Goal: Information Seeking & Learning: Learn about a topic

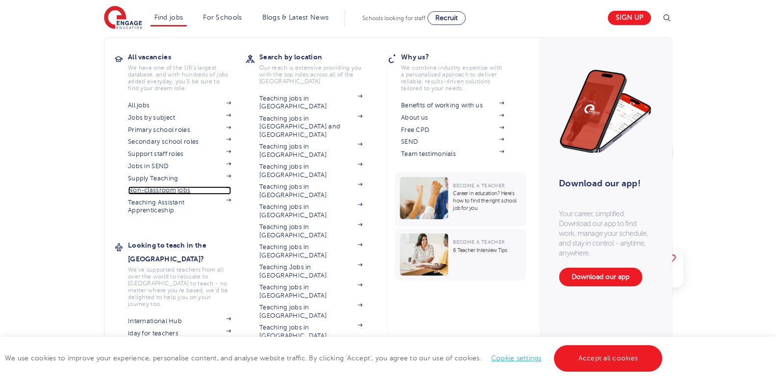
click at [169, 191] on link "Non-classroom jobs" at bounding box center [179, 190] width 103 height 8
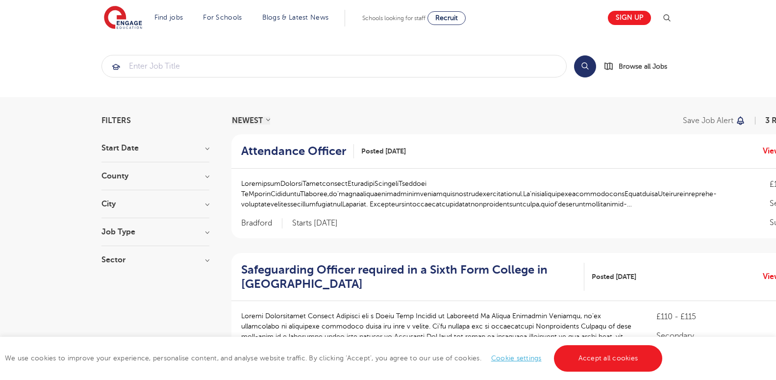
click at [176, 176] on h3 "County" at bounding box center [155, 176] width 108 height 8
click at [180, 258] on h3 "City" at bounding box center [155, 257] width 108 height 8
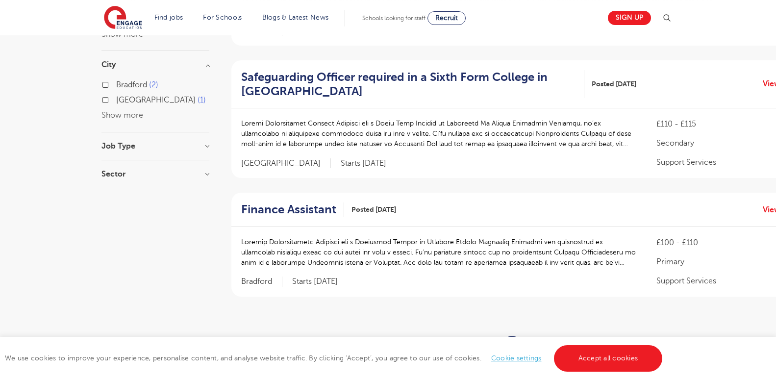
scroll to position [200, 0]
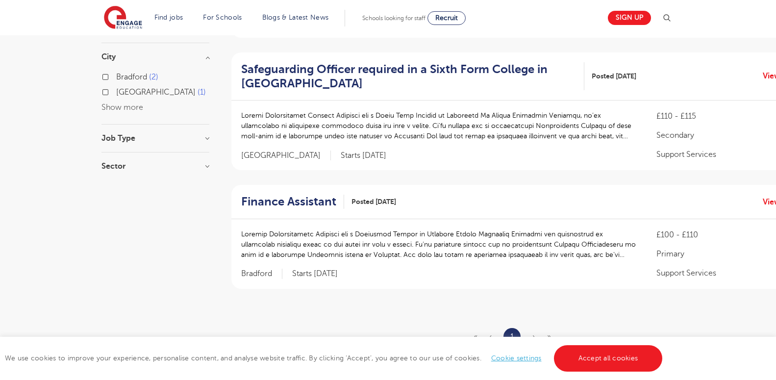
click at [205, 166] on h3 "Sector" at bounding box center [155, 166] width 108 height 8
click at [204, 144] on div "Job Type Long Term 73 SEND 26 Daily Supply 24 Support Services 3" at bounding box center [155, 143] width 108 height 18
click at [204, 139] on h3 "Job Type" at bounding box center [155, 138] width 108 height 8
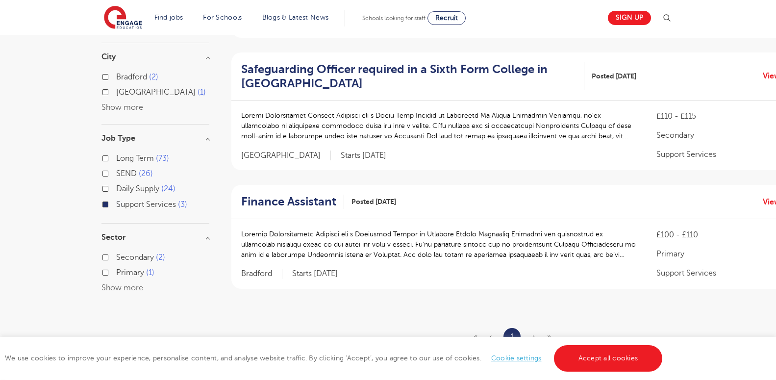
scroll to position [0, 0]
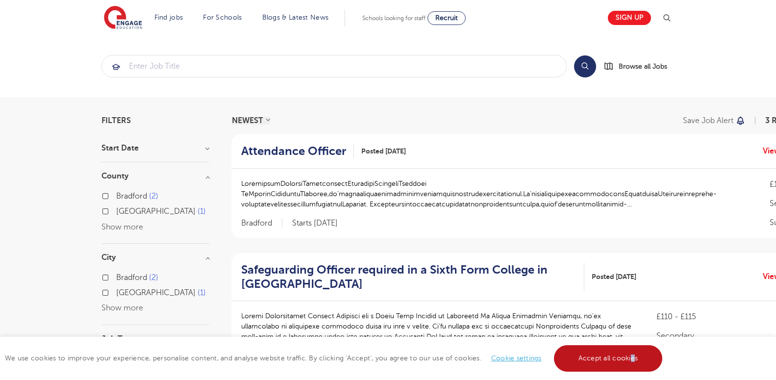
click at [631, 358] on link "Accept all cookies" at bounding box center [608, 358] width 109 height 26
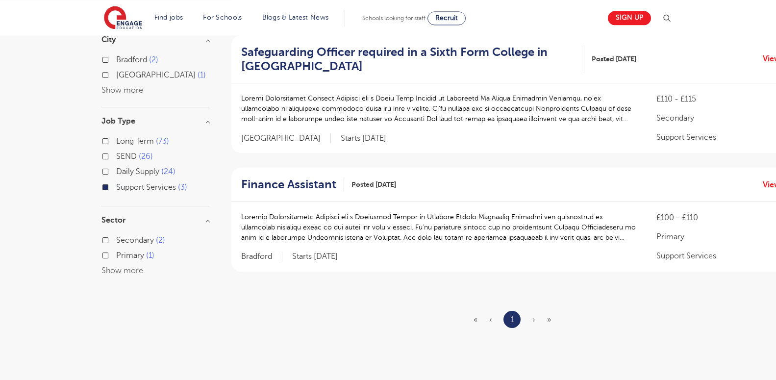
scroll to position [247, 0]
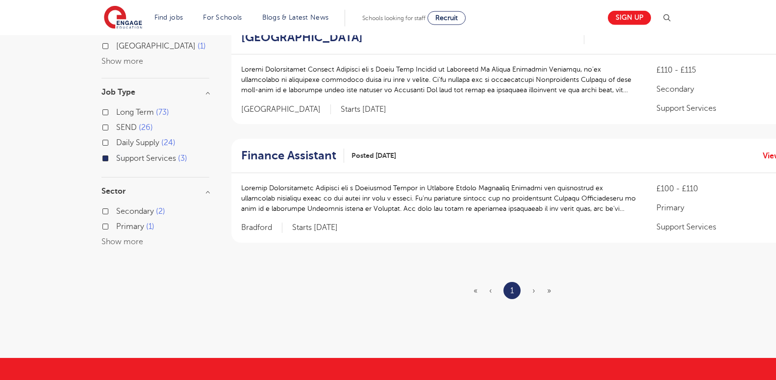
click at [116, 140] on label "Daily Supply 24" at bounding box center [145, 142] width 59 height 13
click at [116, 140] on input "Daily Supply 24" at bounding box center [119, 141] width 6 height 6
checkbox input "true"
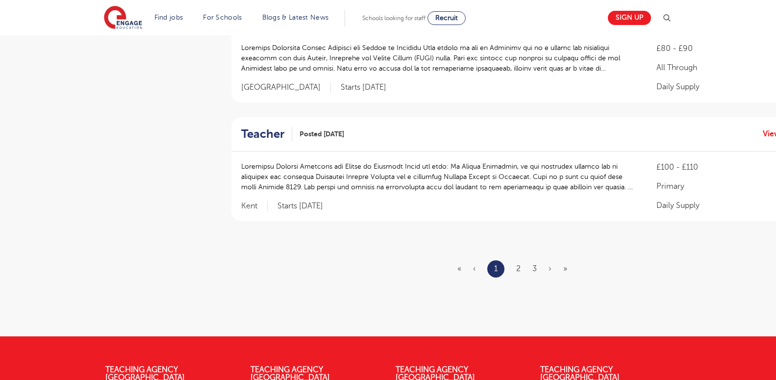
scroll to position [1175, 0]
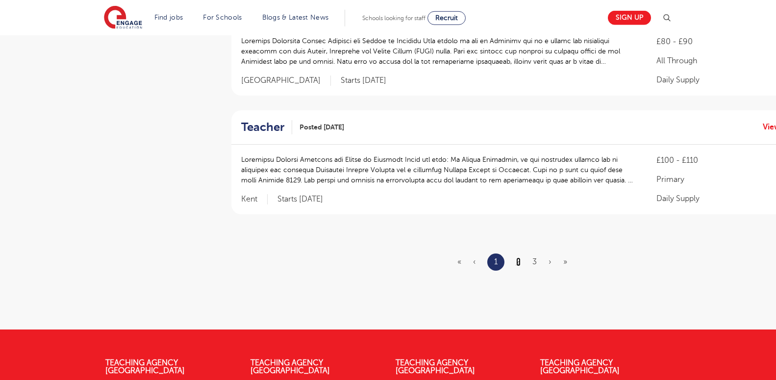
click at [518, 257] on link "2" at bounding box center [518, 261] width 4 height 9
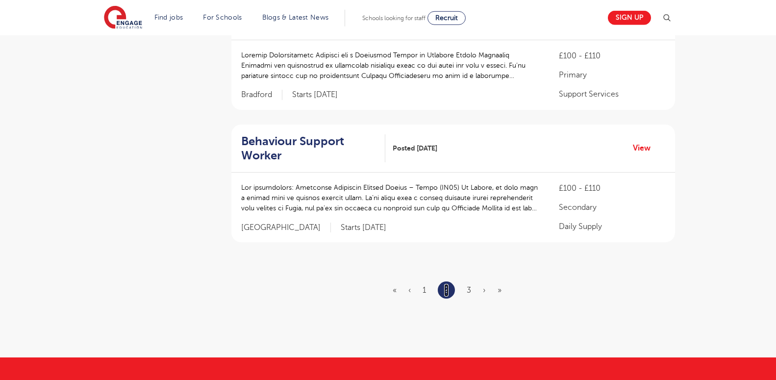
scroll to position [0, 0]
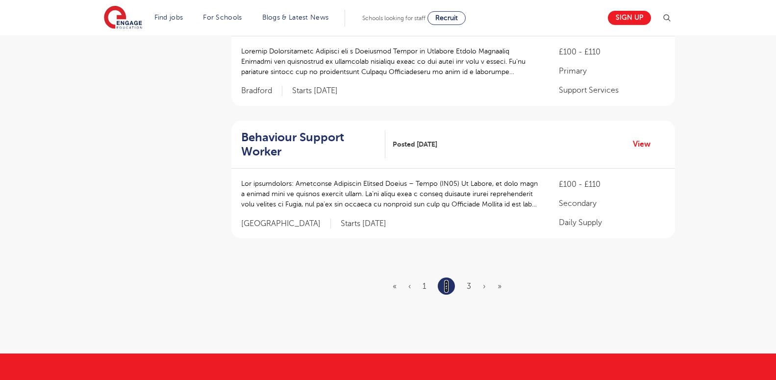
scroll to position [1196, 0]
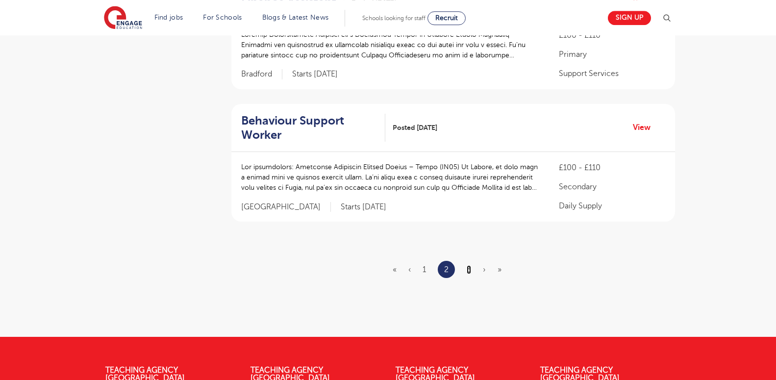
click at [470, 265] on link "3" at bounding box center [469, 269] width 4 height 9
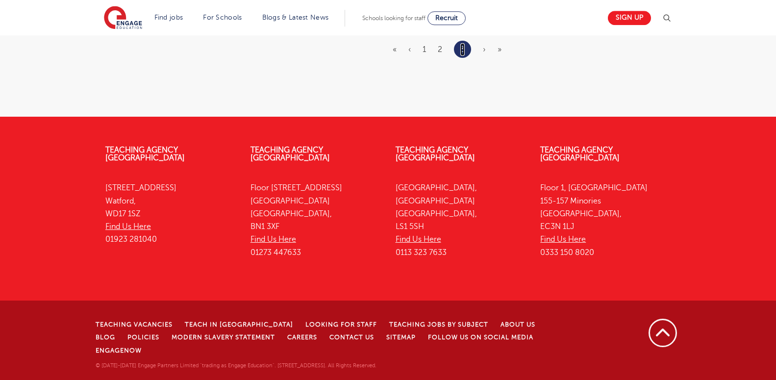
scroll to position [0, 0]
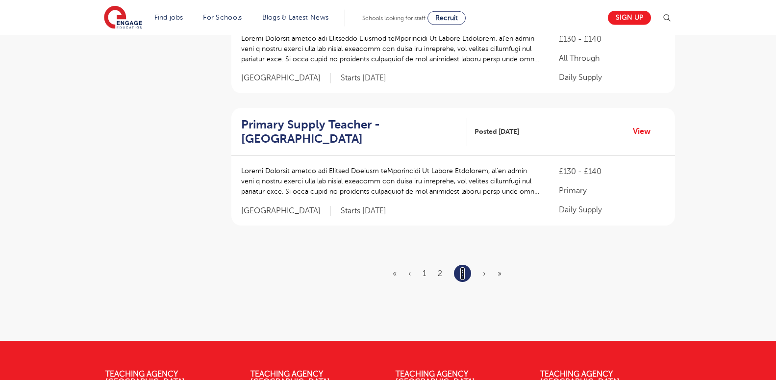
scroll to position [824, 0]
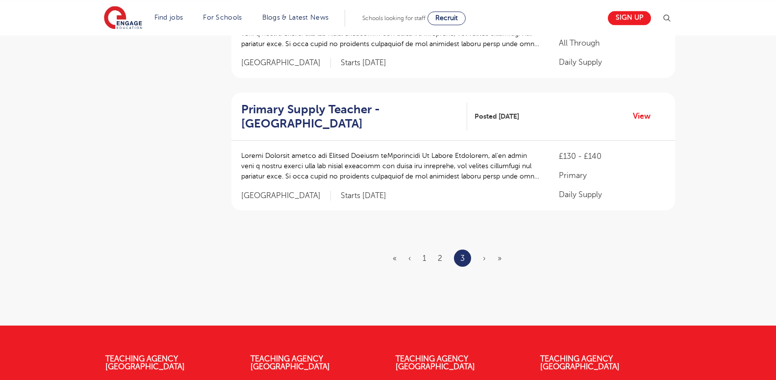
click at [484, 257] on span "›" at bounding box center [484, 258] width 3 height 9
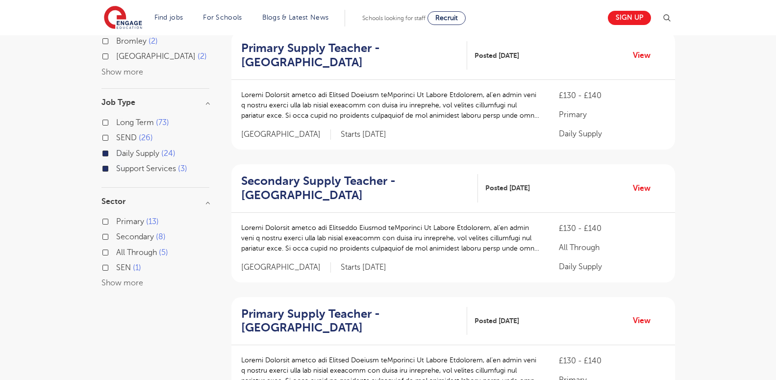
scroll to position [0, 0]
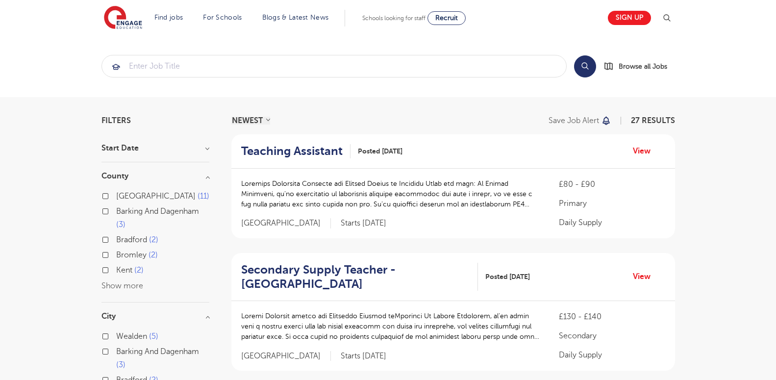
click at [117, 288] on button "Show more" at bounding box center [122, 285] width 42 height 9
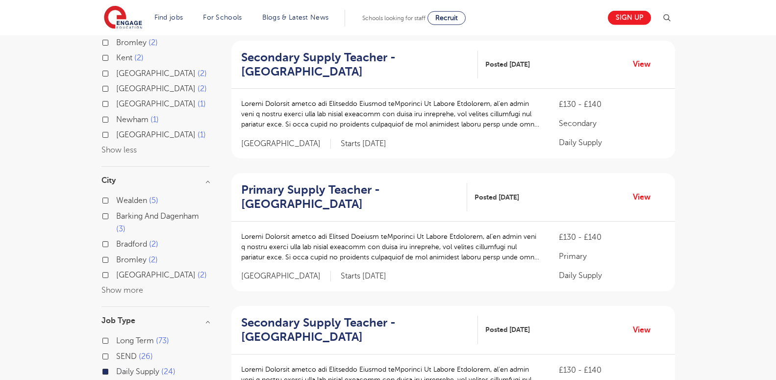
scroll to position [238, 0]
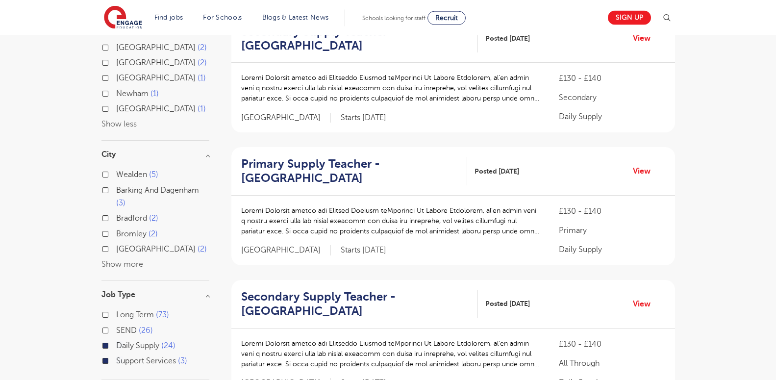
click at [132, 263] on button "Show more" at bounding box center [122, 264] width 42 height 9
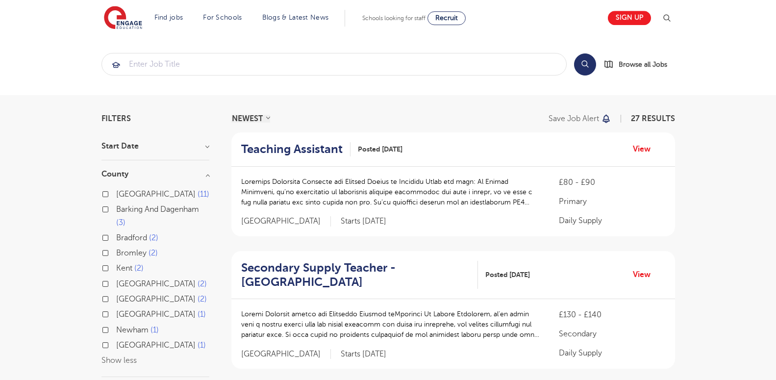
scroll to position [0, 0]
